Goal: Complete application form: Complete application form

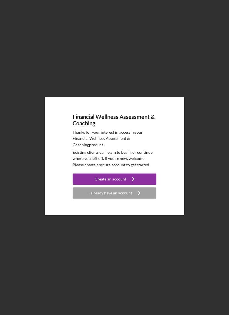
click at [148, 185] on button "Create an account Icon/Navigate" at bounding box center [114, 179] width 84 height 11
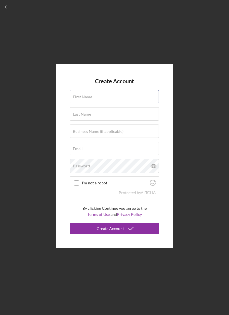
click at [142, 101] on input "First Name" at bounding box center [114, 96] width 89 height 13
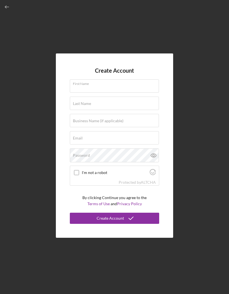
type input "RaAmen"
type input "[PERSON_NAME]"
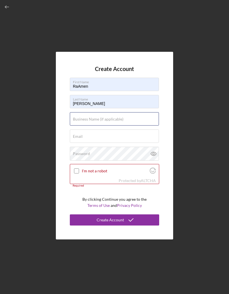
click at [118, 126] on input "Business Name (if applicable)" at bounding box center [114, 118] width 89 height 13
type input "[MEDICAL_DATA][PERSON_NAME] Photographt"
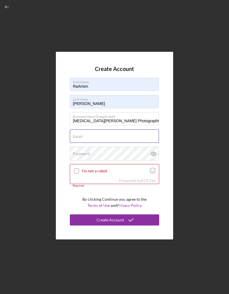
click at [137, 143] on input "Email" at bounding box center [114, 136] width 89 height 13
type input "[EMAIL_ADDRESS][DOMAIN_NAME]"
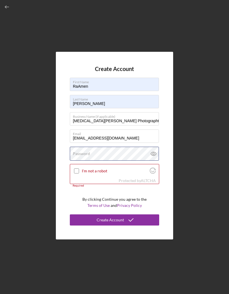
click at [118, 161] on div "Password" at bounding box center [114, 154] width 89 height 14
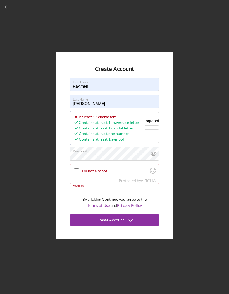
click at [151, 161] on icon at bounding box center [153, 154] width 14 height 14
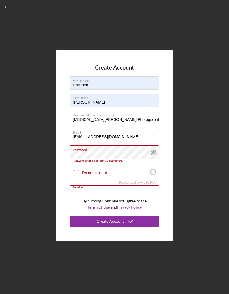
click at [128, 152] on label "Password" at bounding box center [116, 149] width 86 height 6
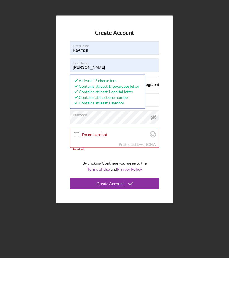
click at [78, 169] on input "I'm not a robot" at bounding box center [76, 171] width 5 height 5
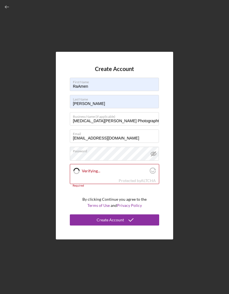
checkbox input "true"
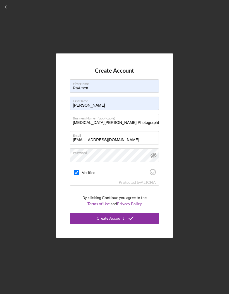
click at [145, 213] on button "Create Account" at bounding box center [114, 218] width 89 height 11
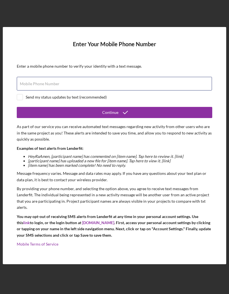
click at [167, 77] on div "Mobile Phone Number" at bounding box center [114, 84] width 195 height 14
type input "[PHONE_NUMBER]"
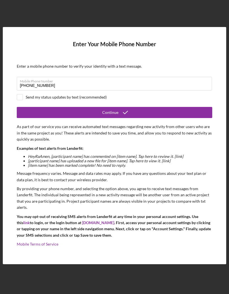
click at [33, 94] on div "Send my status updates by text (recommended)" at bounding box center [114, 97] width 195 height 6
checkbox input "true"
click at [158, 108] on button "Continue" at bounding box center [114, 112] width 195 height 11
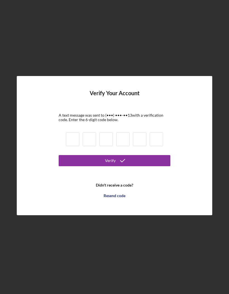
click at [70, 132] on input at bounding box center [72, 139] width 13 height 14
type input "4"
type input "2"
type input "0"
type input "4"
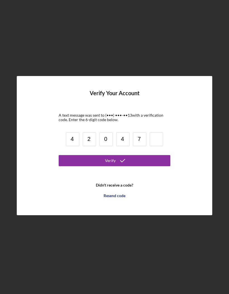
type input "7"
type input "4"
click at [151, 155] on button "Verify" at bounding box center [115, 160] width 112 height 11
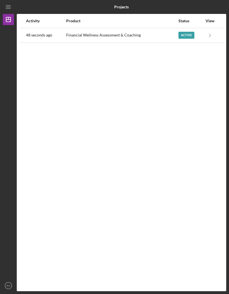
click at [193, 32] on div "Active" at bounding box center [186, 35] width 16 height 7
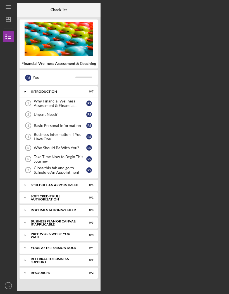
click at [76, 99] on div "Why Financial Wellness Assessment & Financial Coaching?" at bounding box center [60, 103] width 52 height 9
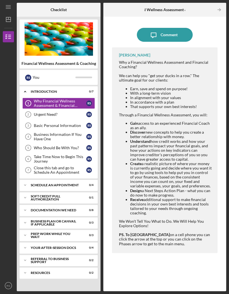
scroll to position [20, 0]
